Goal: Task Accomplishment & Management: Use online tool/utility

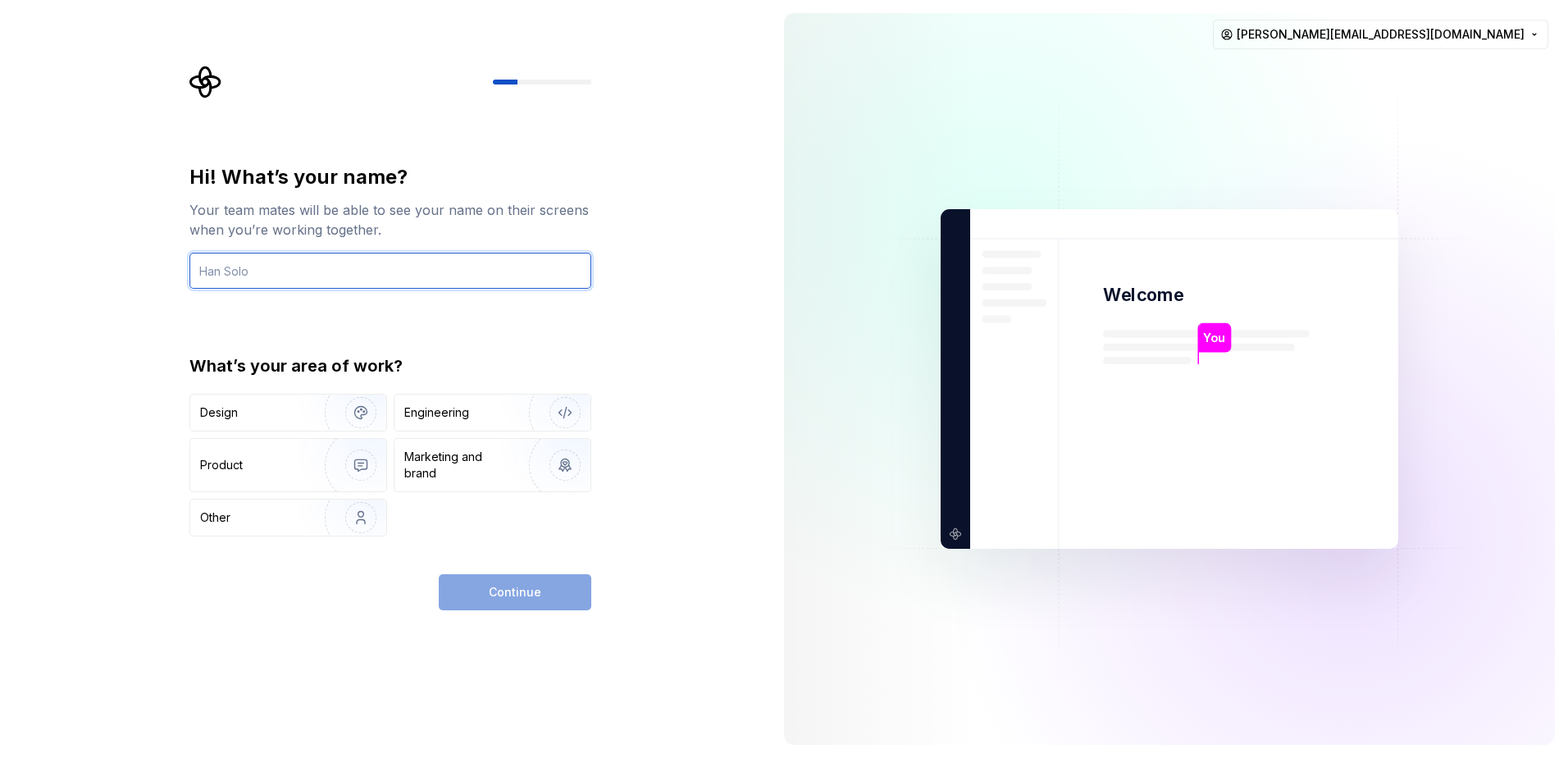
click at [226, 277] on input "text" at bounding box center [390, 270] width 402 height 36
type input "[PERSON_NAME]"
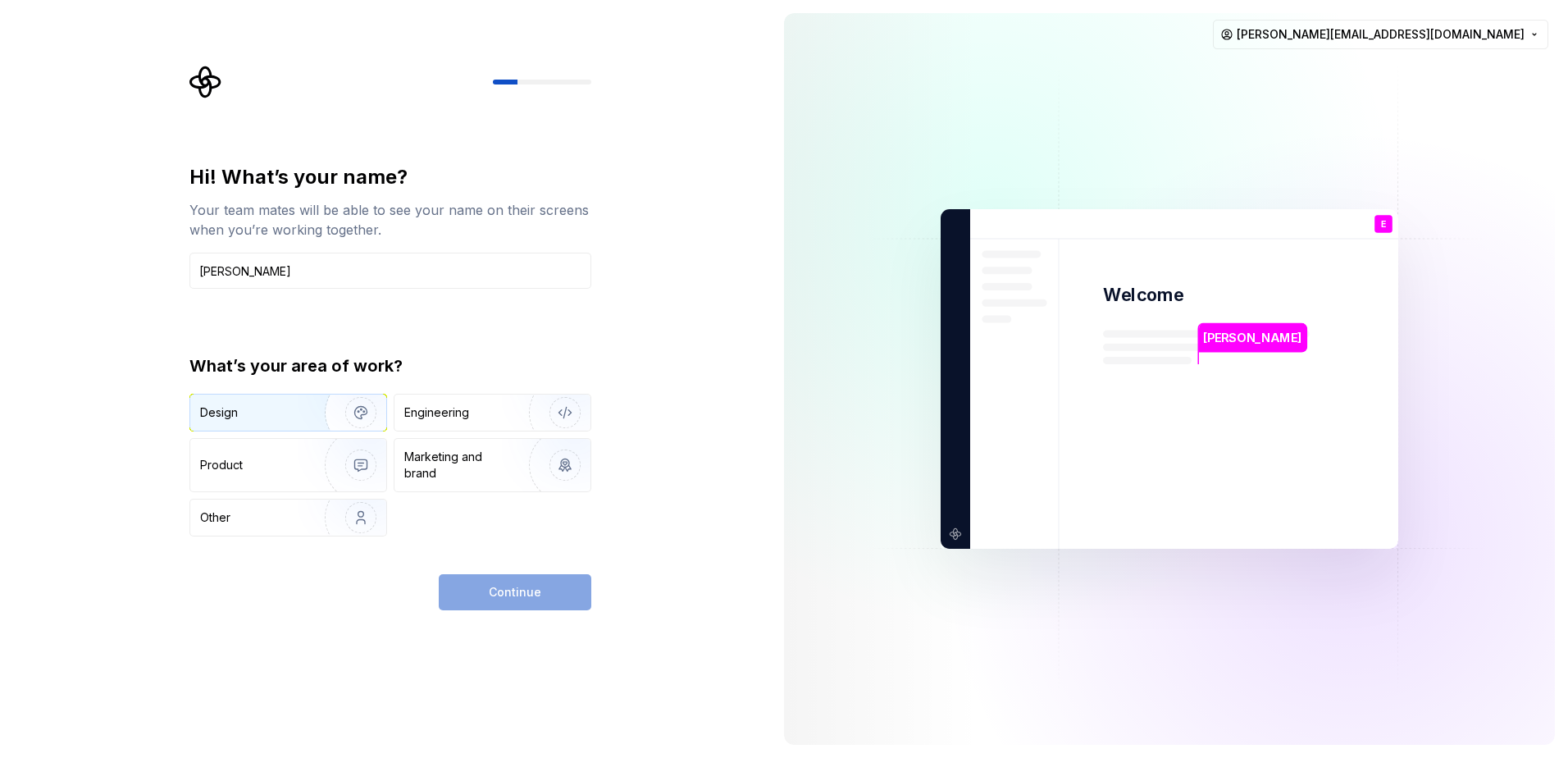
click at [346, 403] on img "button" at bounding box center [350, 412] width 105 height 110
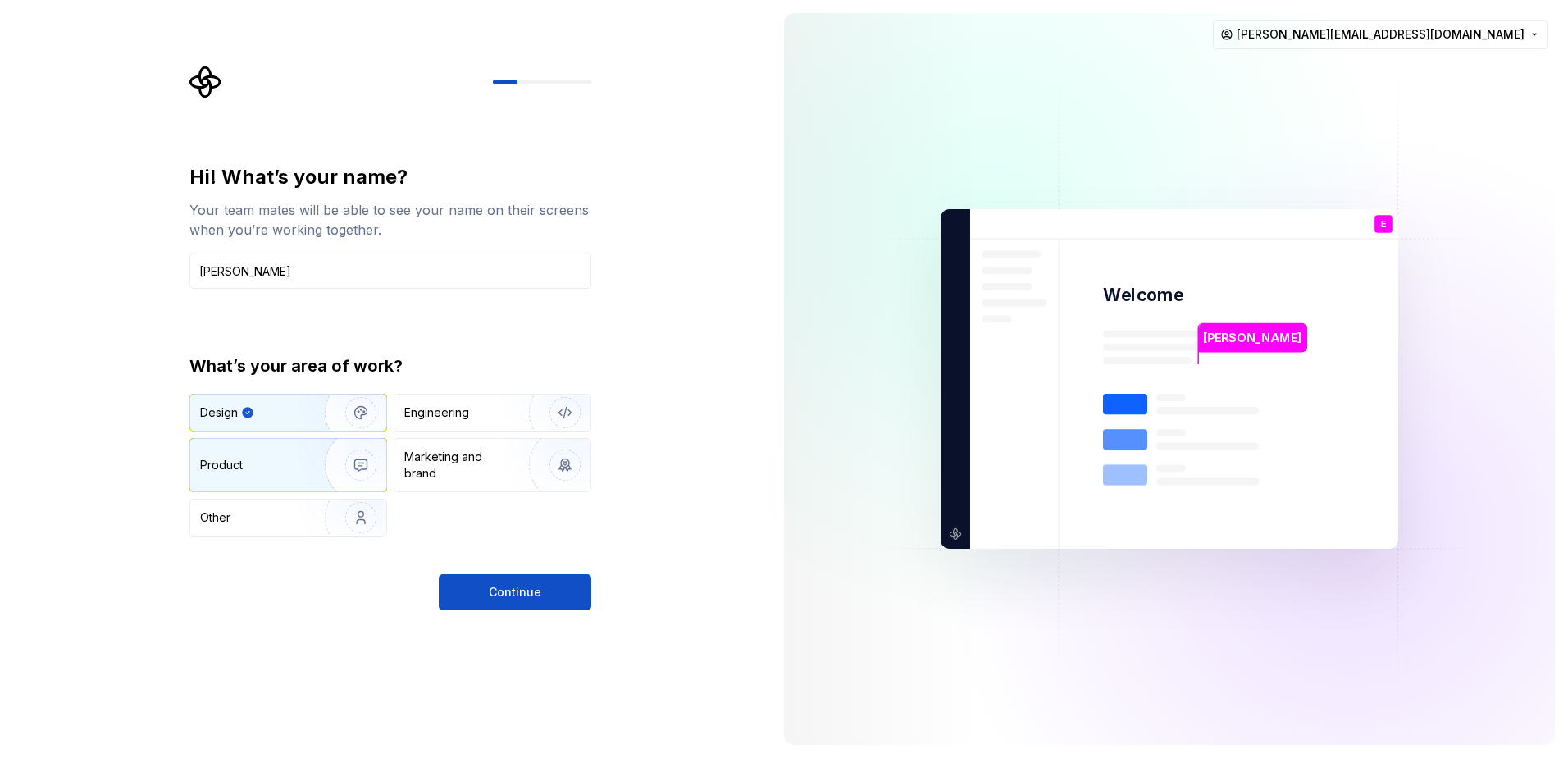
click at [213, 473] on div "Product" at bounding box center [288, 465] width 196 height 52
click at [298, 411] on img "button" at bounding box center [350, 412] width 105 height 110
click at [517, 592] on span "Continue" at bounding box center [515, 591] width 52 height 16
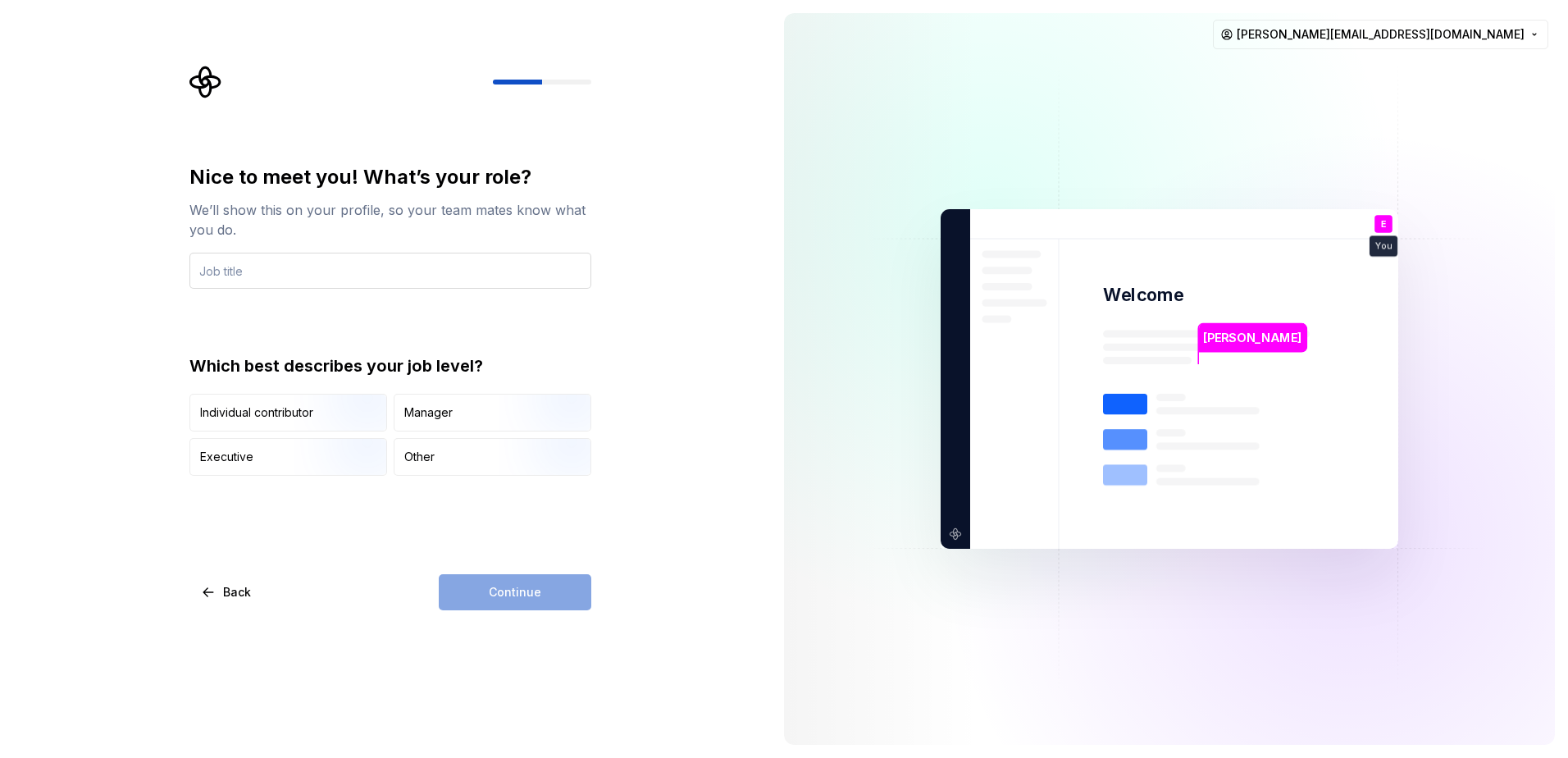
click at [275, 274] on input "text" at bounding box center [390, 270] width 402 height 36
type input "UX/UI Designer"
click at [273, 413] on div "Individual contributor" at bounding box center [256, 412] width 113 height 16
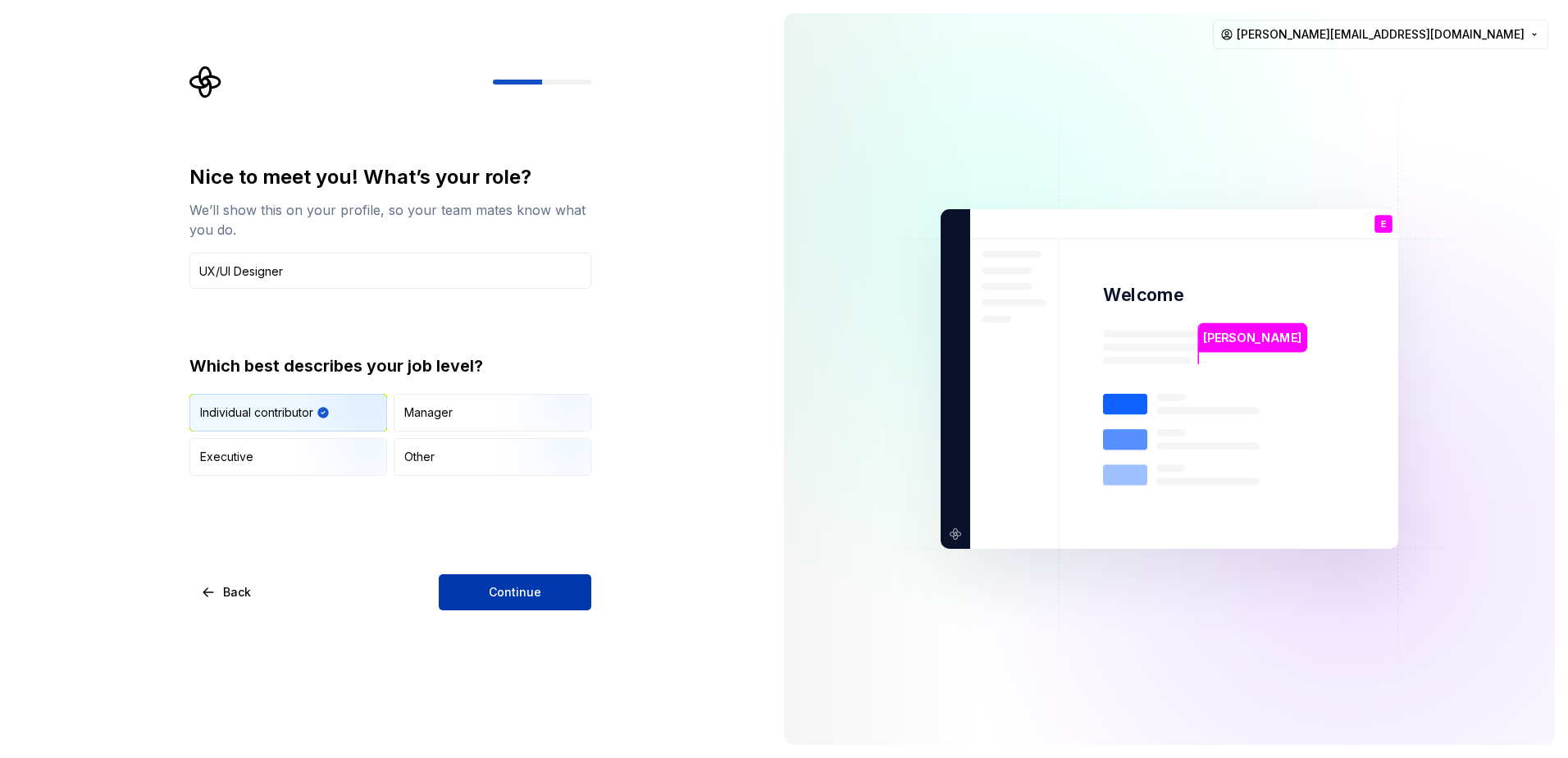
click at [535, 590] on span "Continue" at bounding box center [515, 591] width 52 height 16
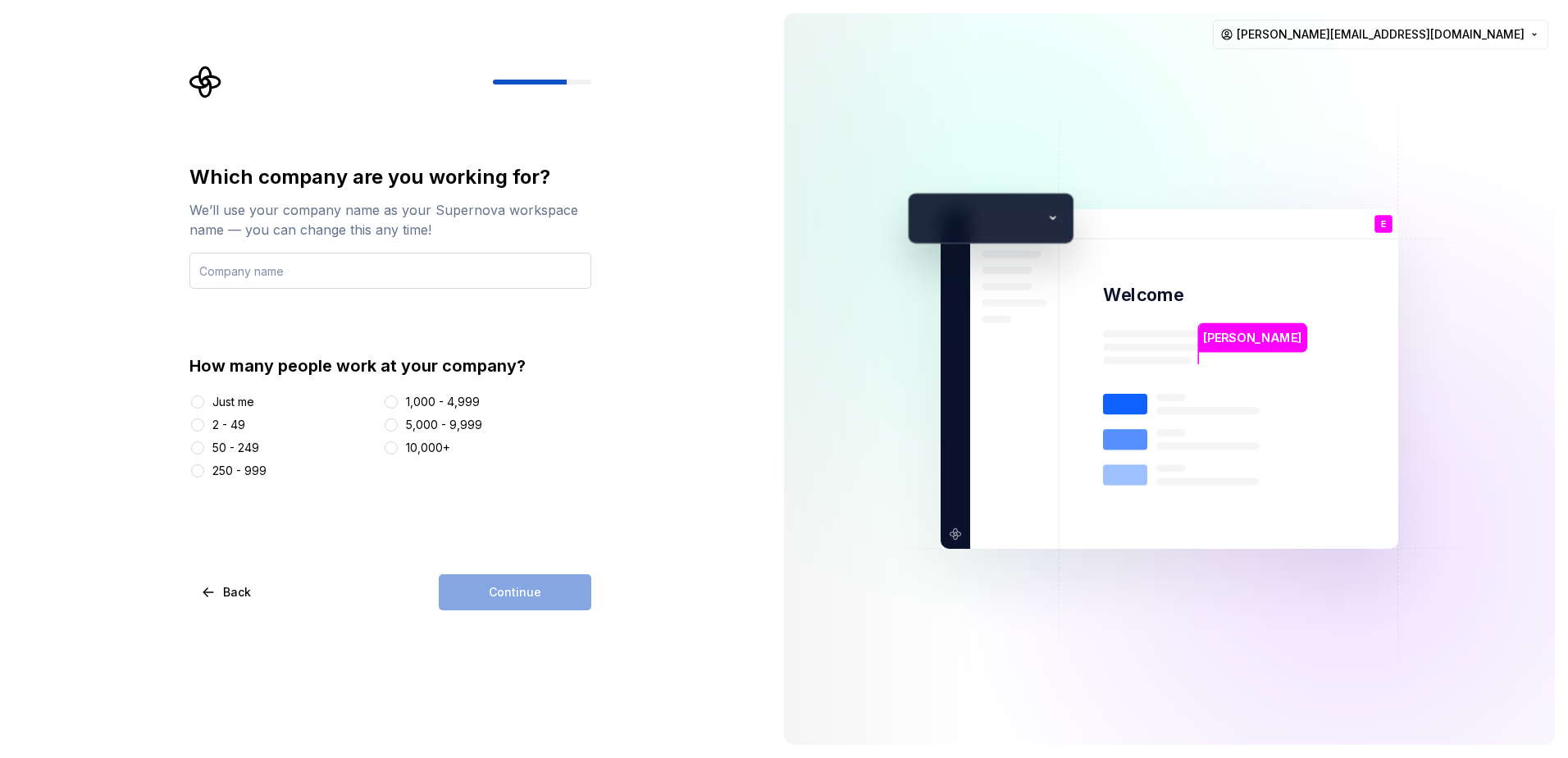
click at [254, 268] on input "text" at bounding box center [390, 270] width 402 height 36
type input "SM"
click at [203, 422] on button "2 - 49" at bounding box center [198, 425] width 14 height 14
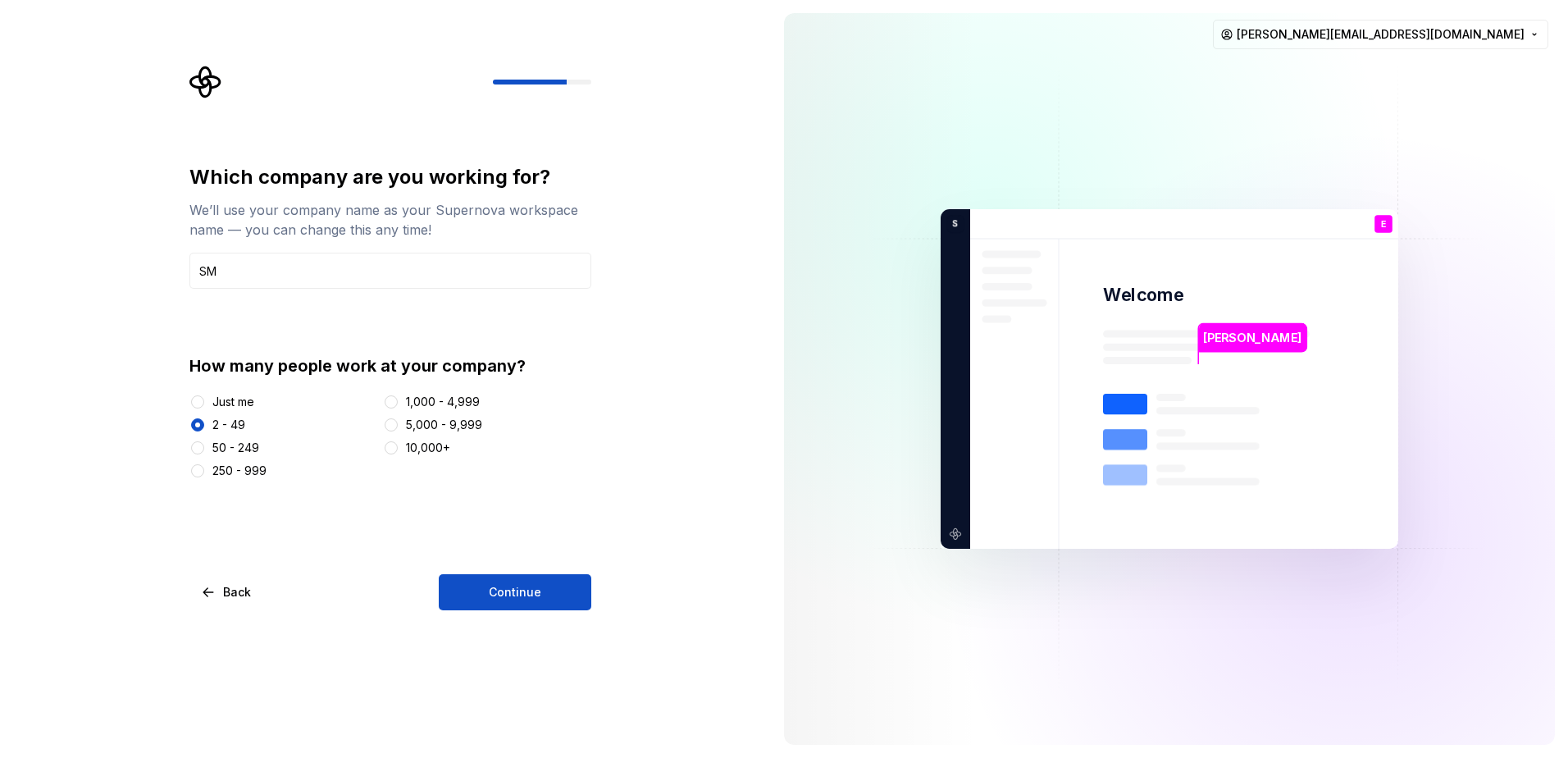
click at [202, 441] on div at bounding box center [197, 447] width 16 height 16
click at [198, 446] on button "50 - 249" at bounding box center [198, 448] width 14 height 14
click at [567, 575] on button "Continue" at bounding box center [515, 591] width 152 height 36
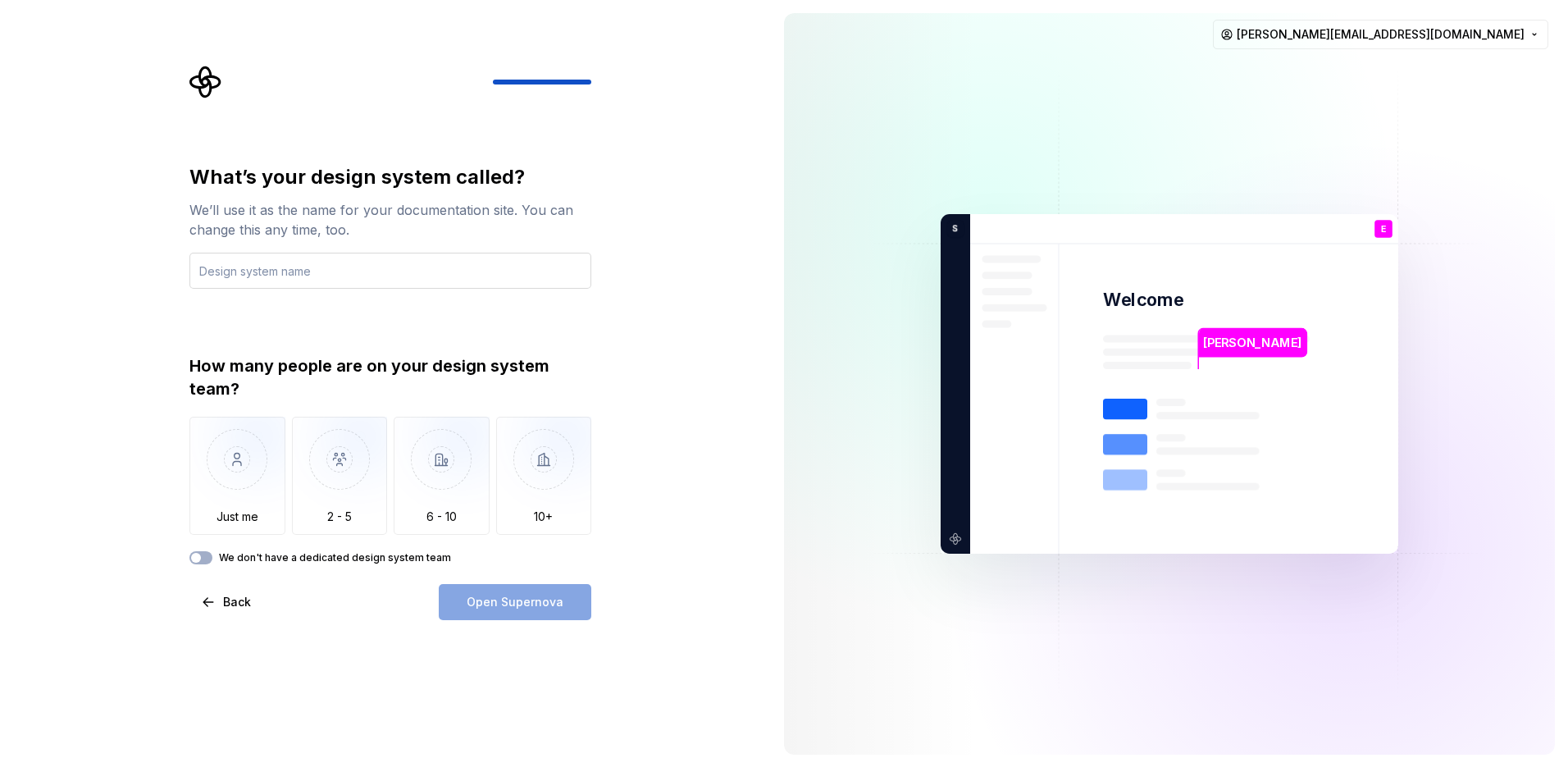
click at [238, 276] on input "text" at bounding box center [390, 270] width 402 height 36
click at [224, 269] on input "text" at bounding box center [390, 270] width 402 height 36
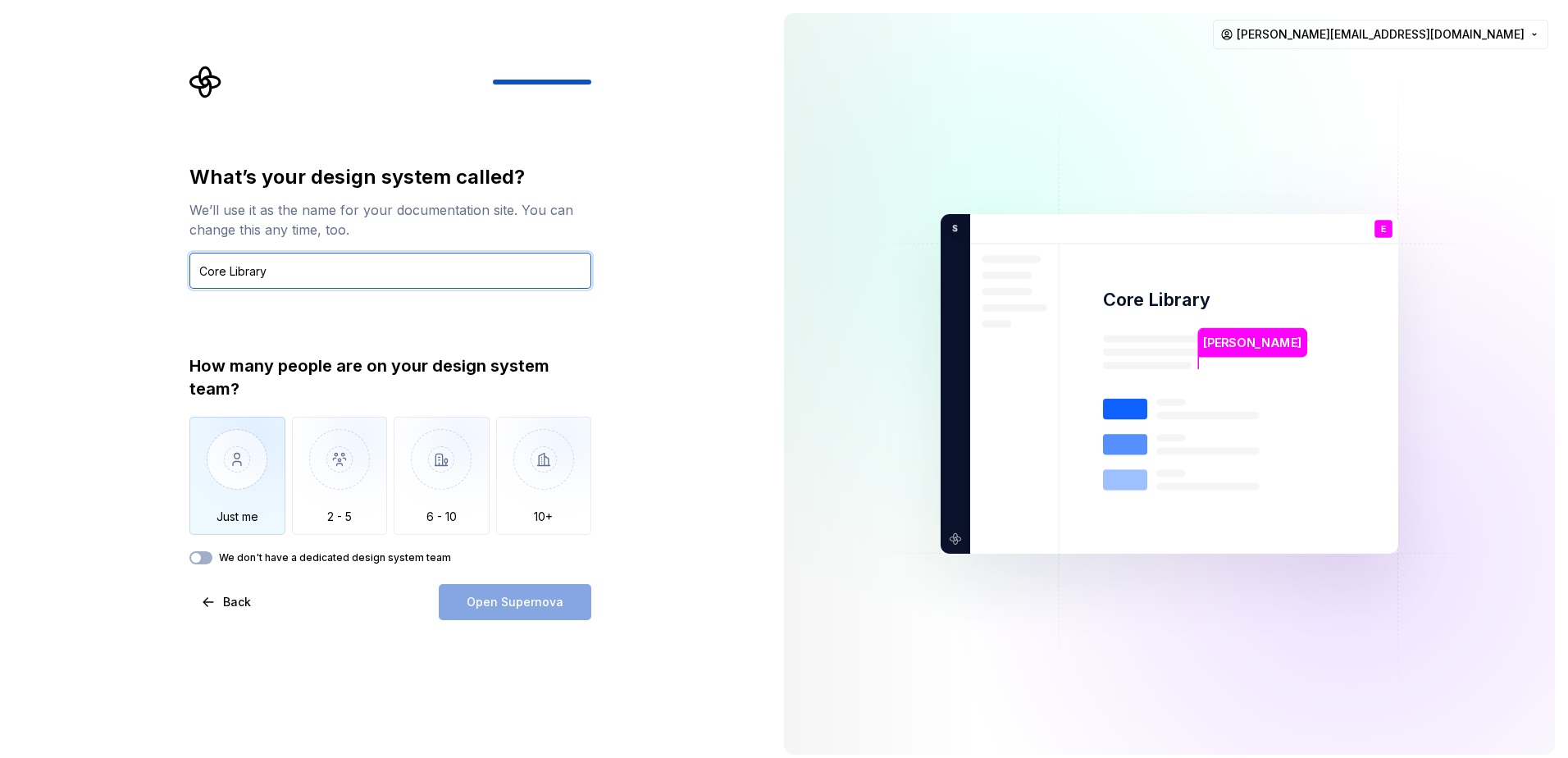
type input "Core Library"
click at [242, 468] on img "button" at bounding box center [236, 471] width 96 height 110
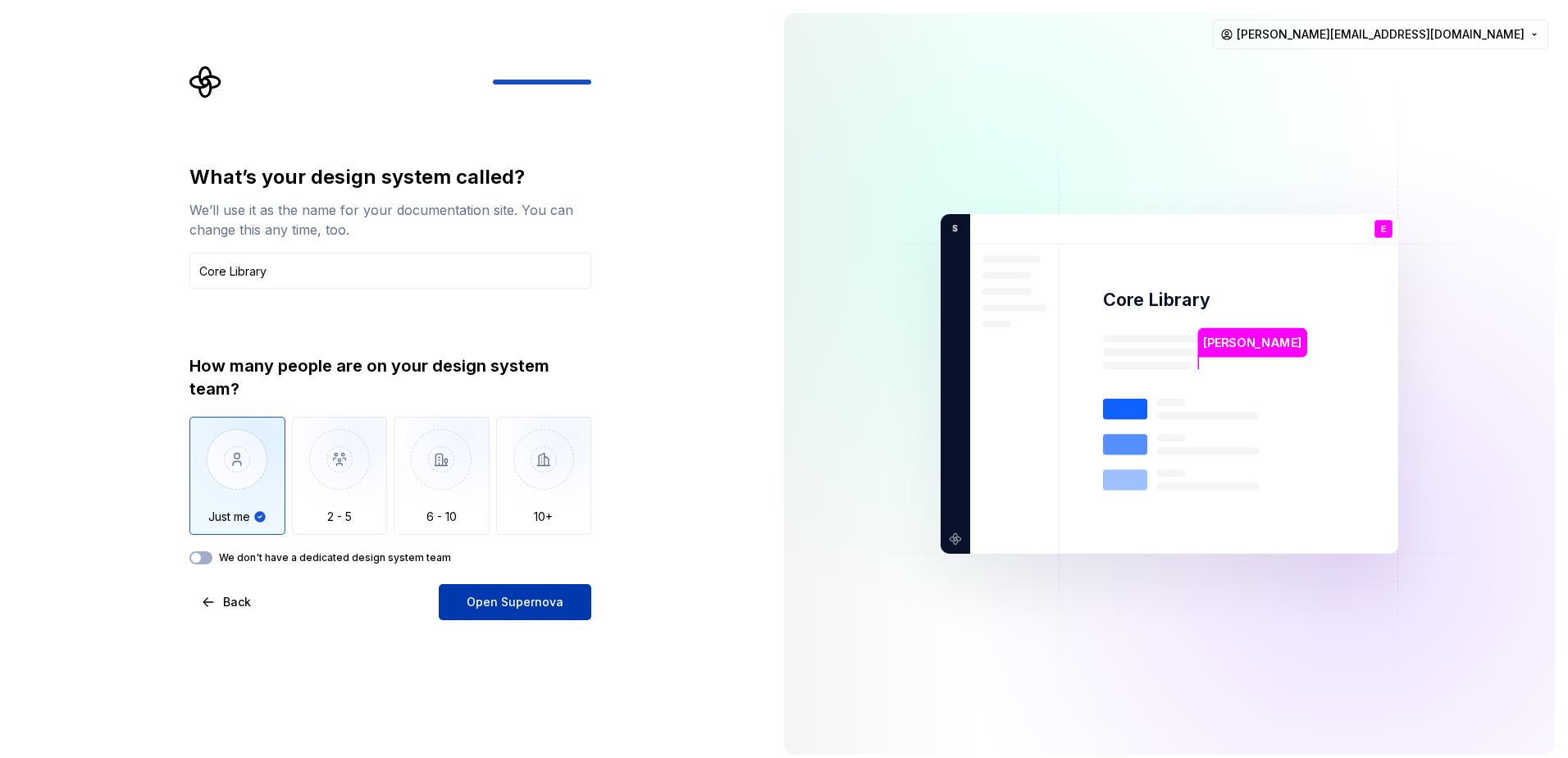
click at [542, 609] on span "Open Supernova" at bounding box center [515, 601] width 97 height 16
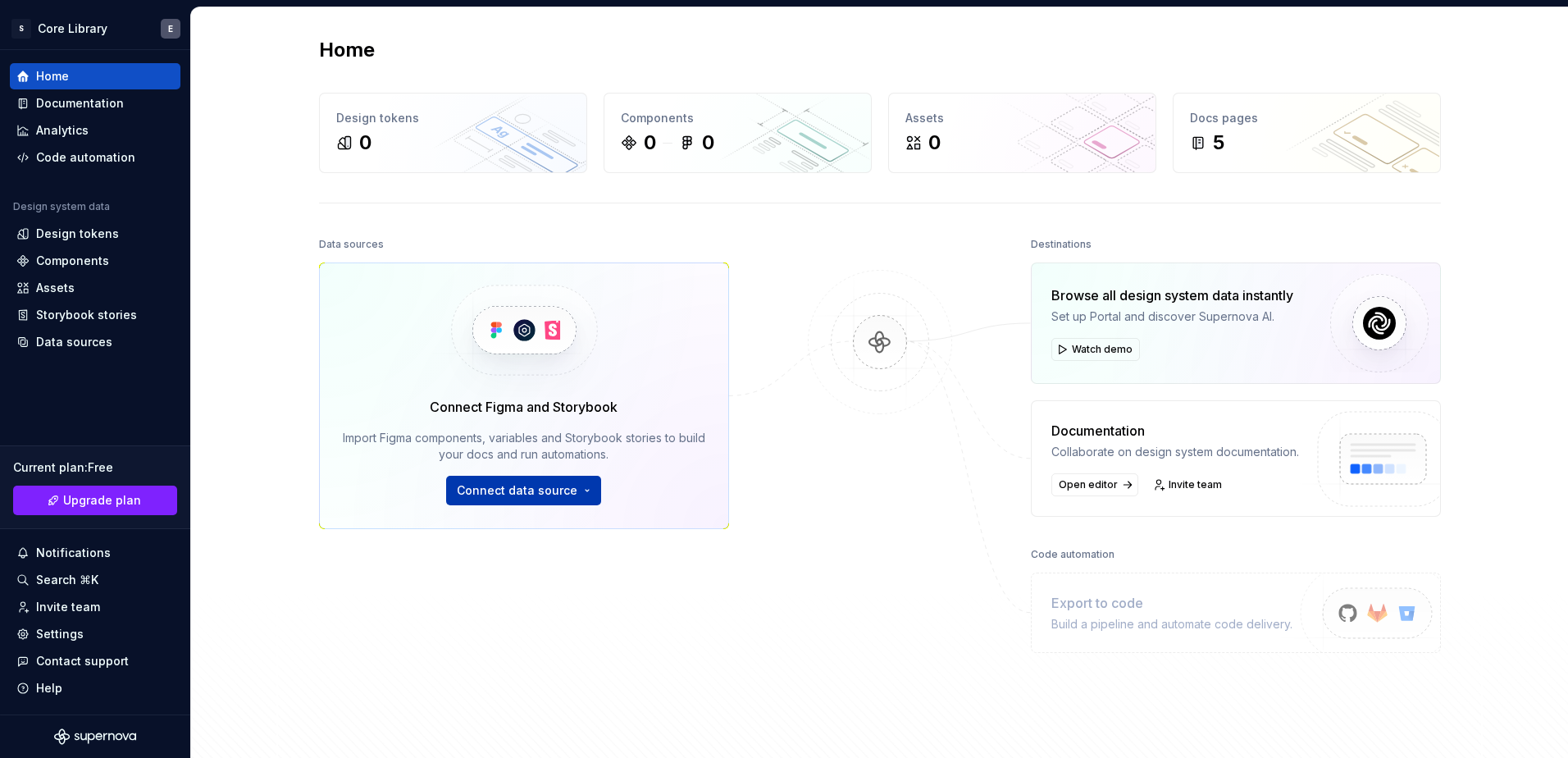
click at [537, 497] on span "Connect data source" at bounding box center [517, 490] width 120 height 16
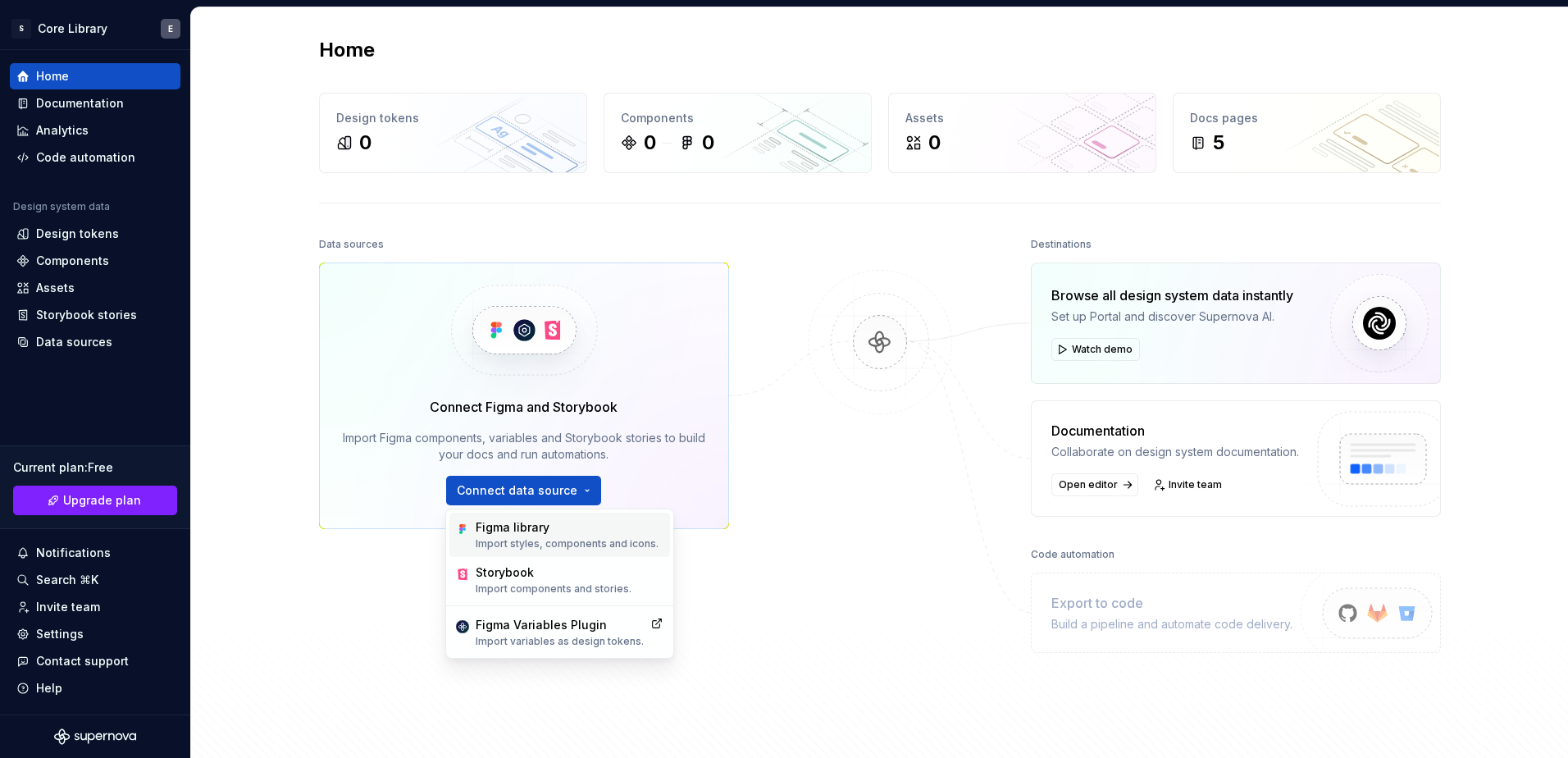
click at [519, 537] on p "Import styles, components and icons." at bounding box center [567, 544] width 183 height 14
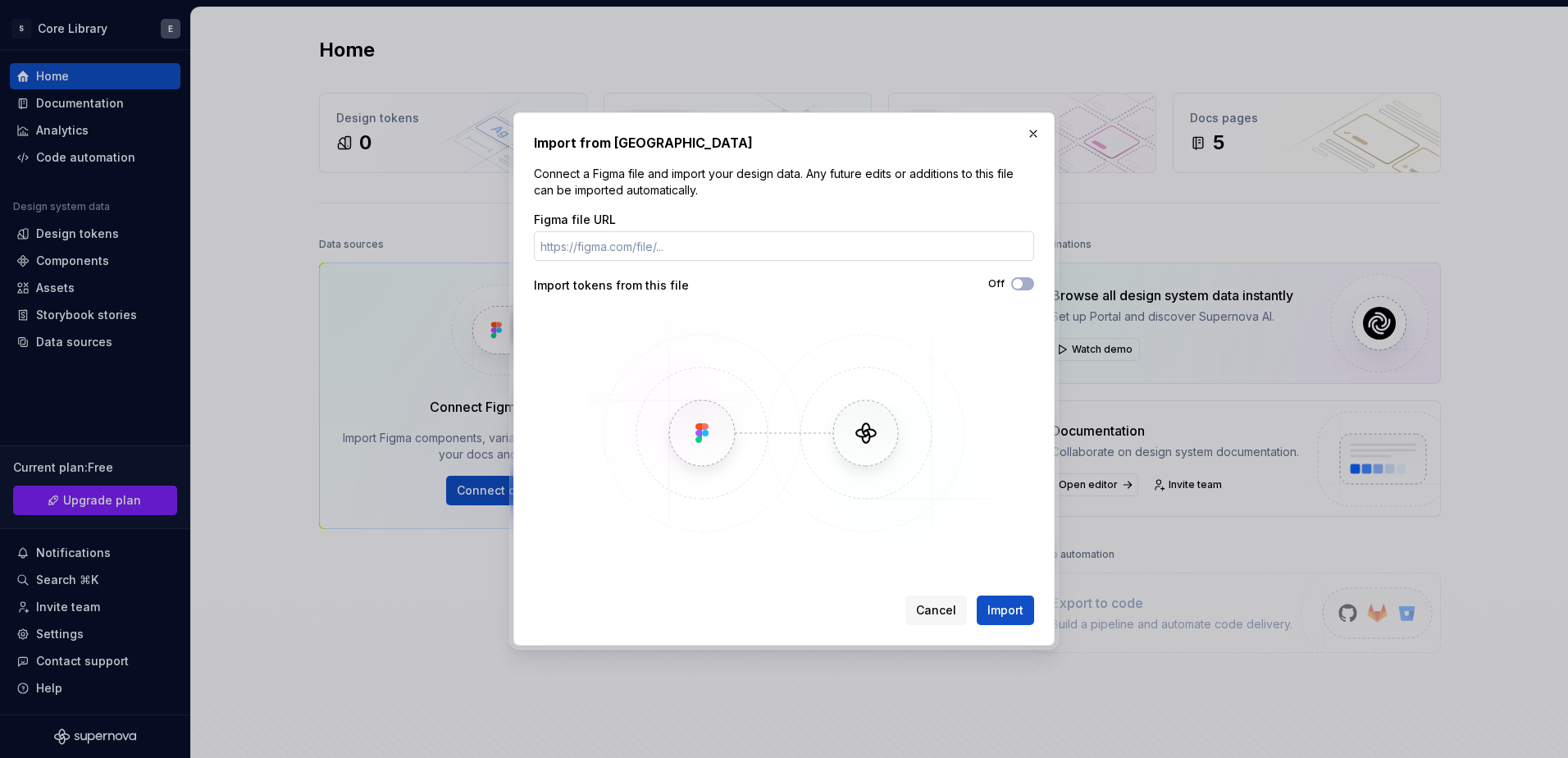
click at [597, 244] on input "Figma file URL" at bounding box center [784, 246] width 500 height 29
click at [643, 252] on input "Figma file URL" at bounding box center [784, 246] width 500 height 29
paste input "[URL][DOMAIN_NAME]"
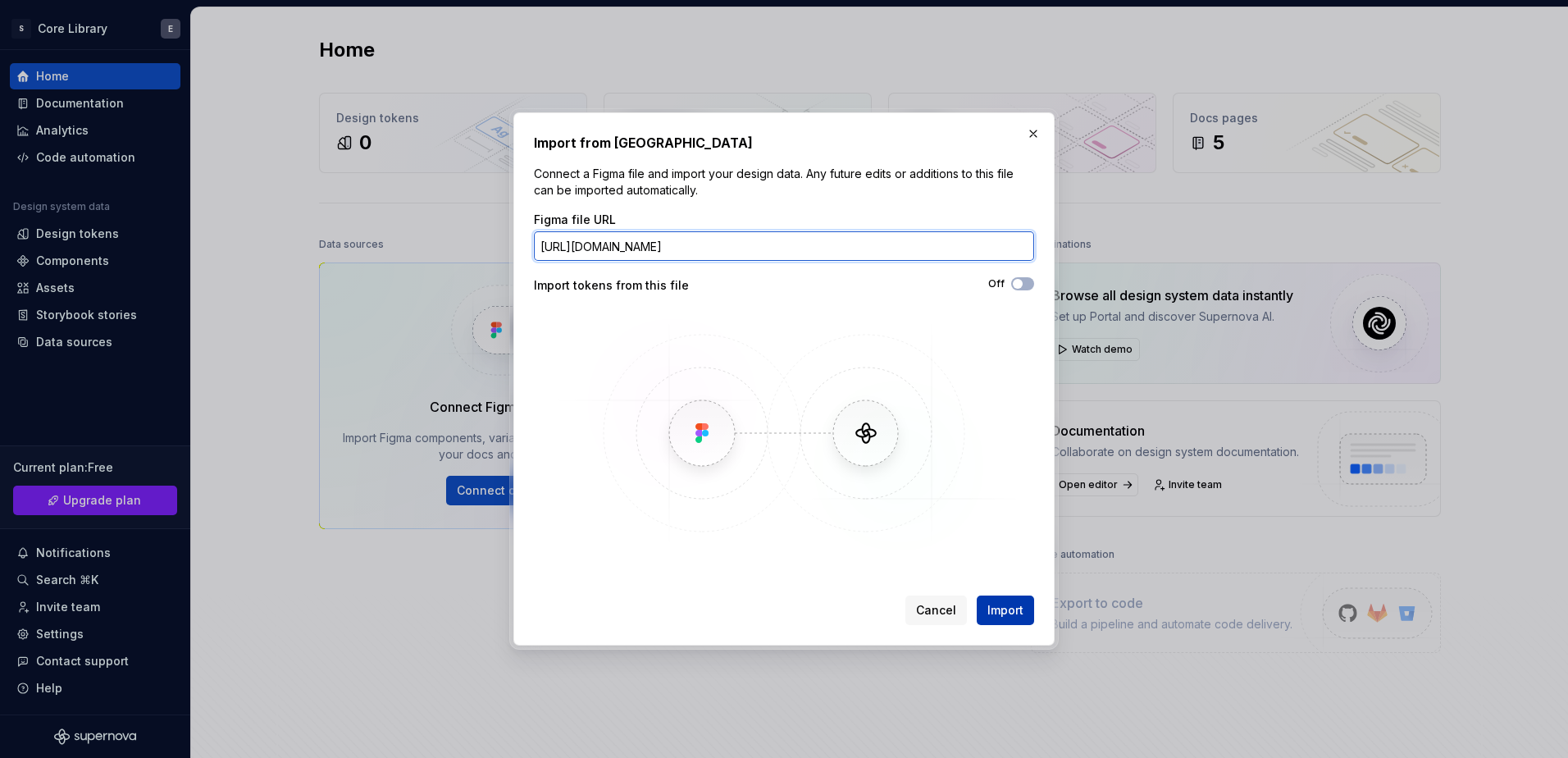
type input "[URL][DOMAIN_NAME]"
click at [1011, 610] on span "Import" at bounding box center [1005, 610] width 36 height 16
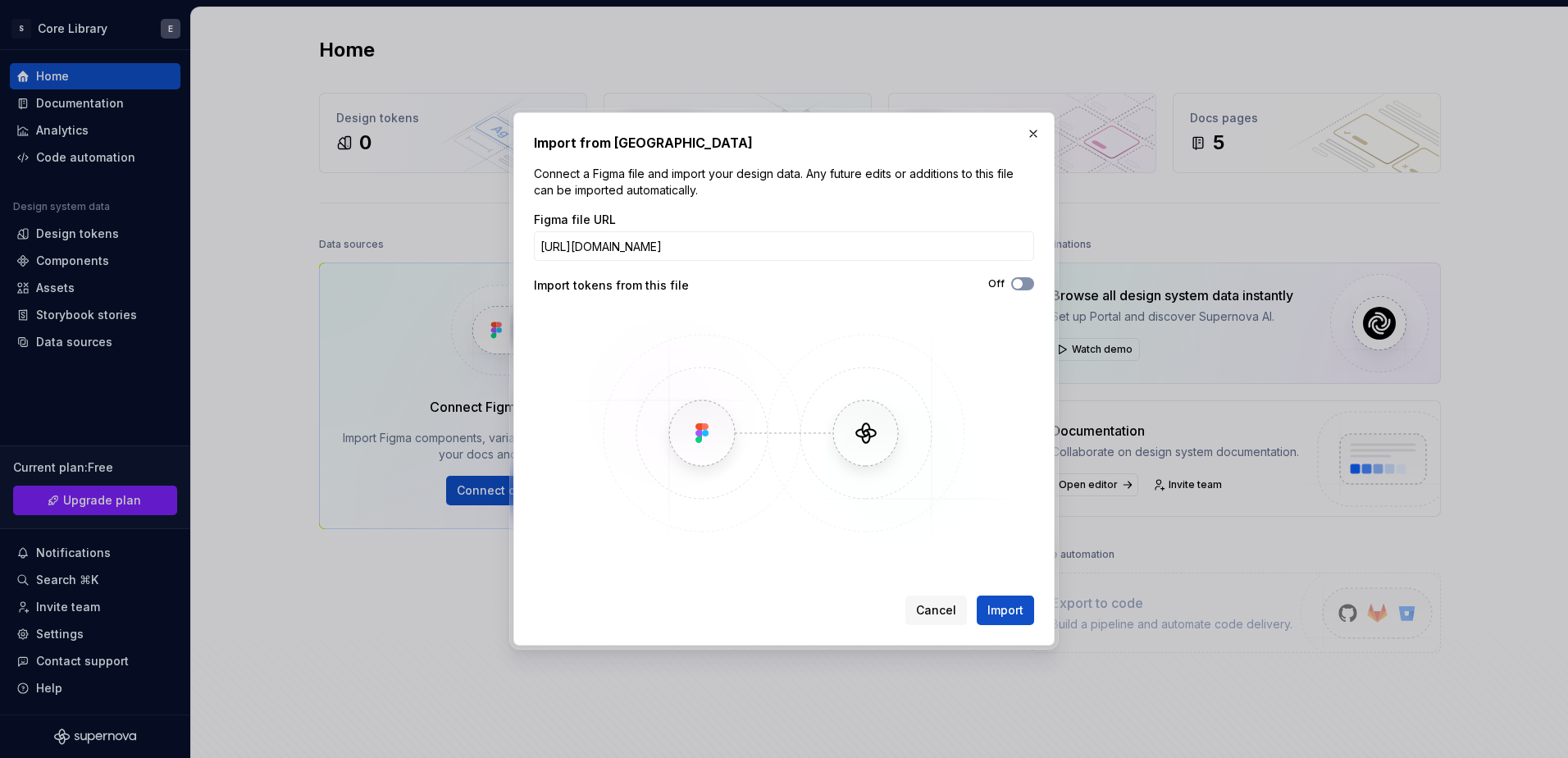
click at [1016, 283] on span "button" at bounding box center [1018, 284] width 10 height 10
click at [1016, 613] on span "Import" at bounding box center [1005, 610] width 36 height 16
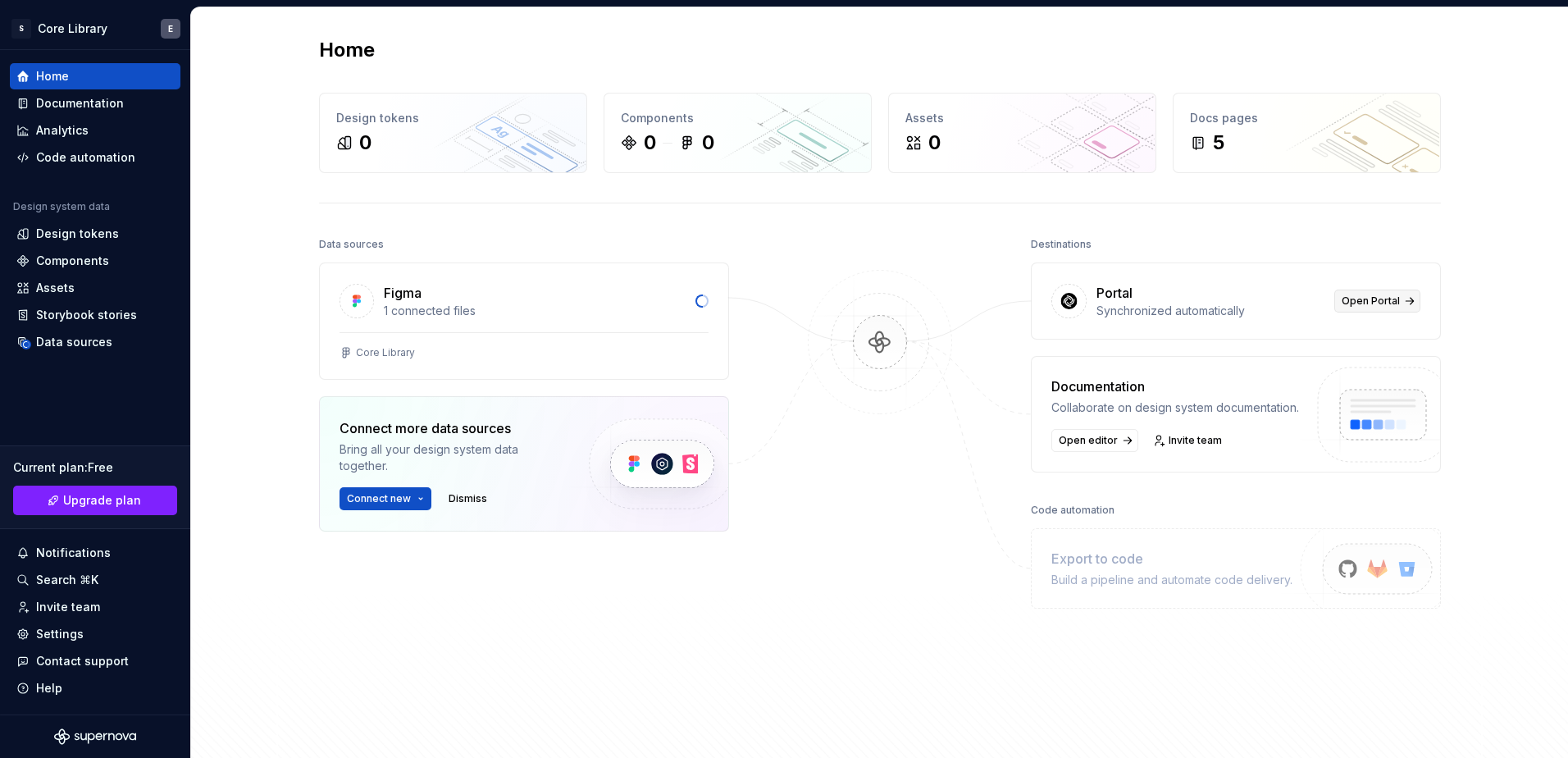
click at [1361, 302] on span "Open Portal" at bounding box center [1370, 301] width 58 height 14
